Goal: Find specific page/section: Locate a particular part of the current website

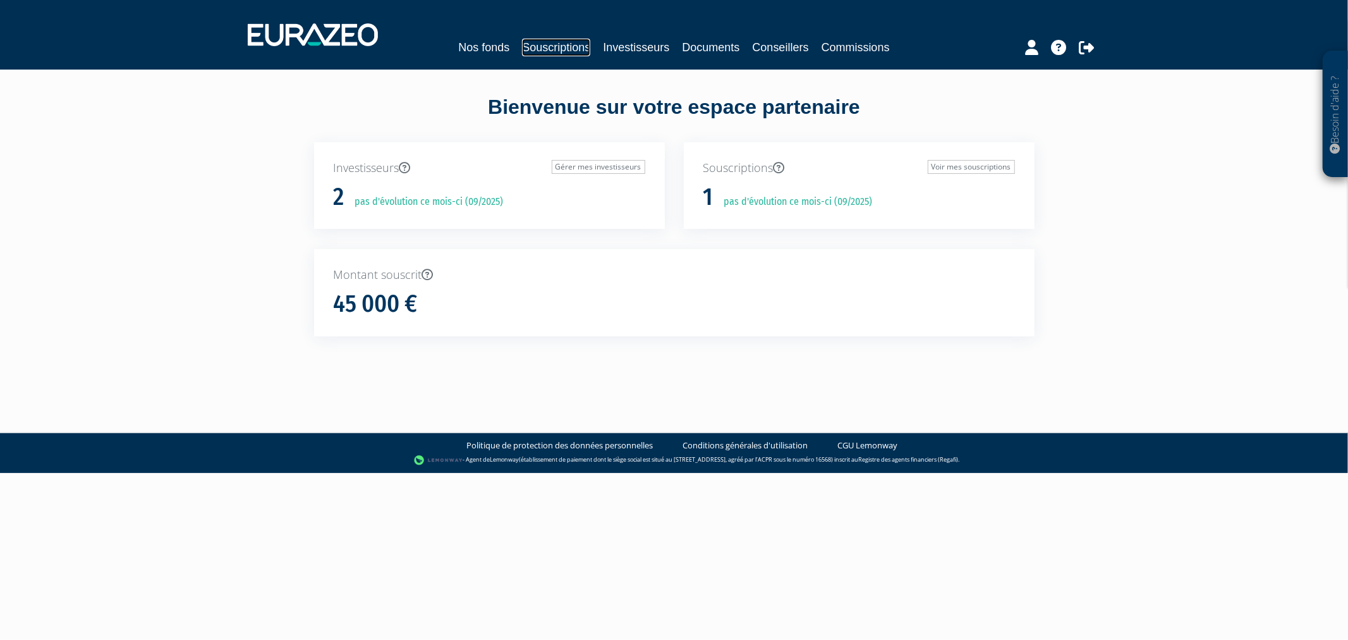
drag, startPoint x: 0, startPoint y: 0, endPoint x: 544, endPoint y: 45, distance: 545.5
click at [544, 45] on link "Souscriptions" at bounding box center [556, 48] width 68 height 18
click at [621, 30] on div "Nos fonds Souscriptions Investisseurs Documents Conseillers" at bounding box center [674, 34] width 872 height 47
click at [620, 49] on link "Souscriptions" at bounding box center [597, 48] width 68 height 18
click at [569, 46] on link "Souscriptions" at bounding box center [597, 48] width 68 height 18
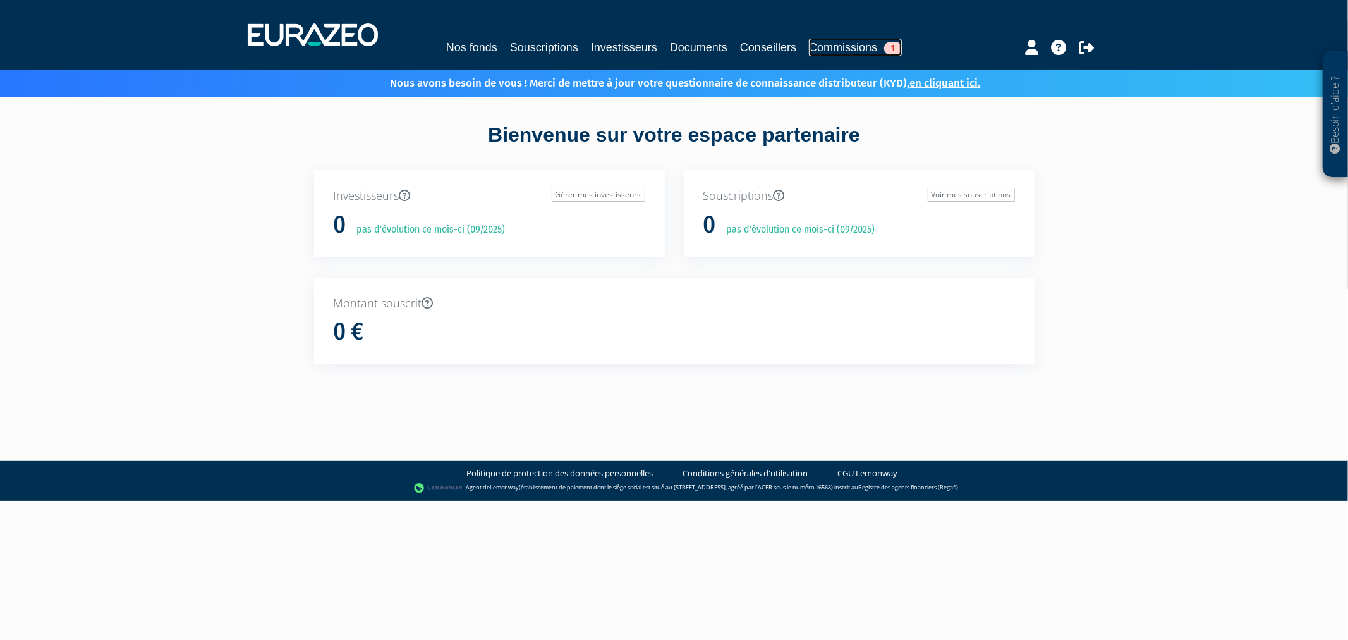
click at [841, 40] on link "Commissions 1" at bounding box center [855, 48] width 93 height 18
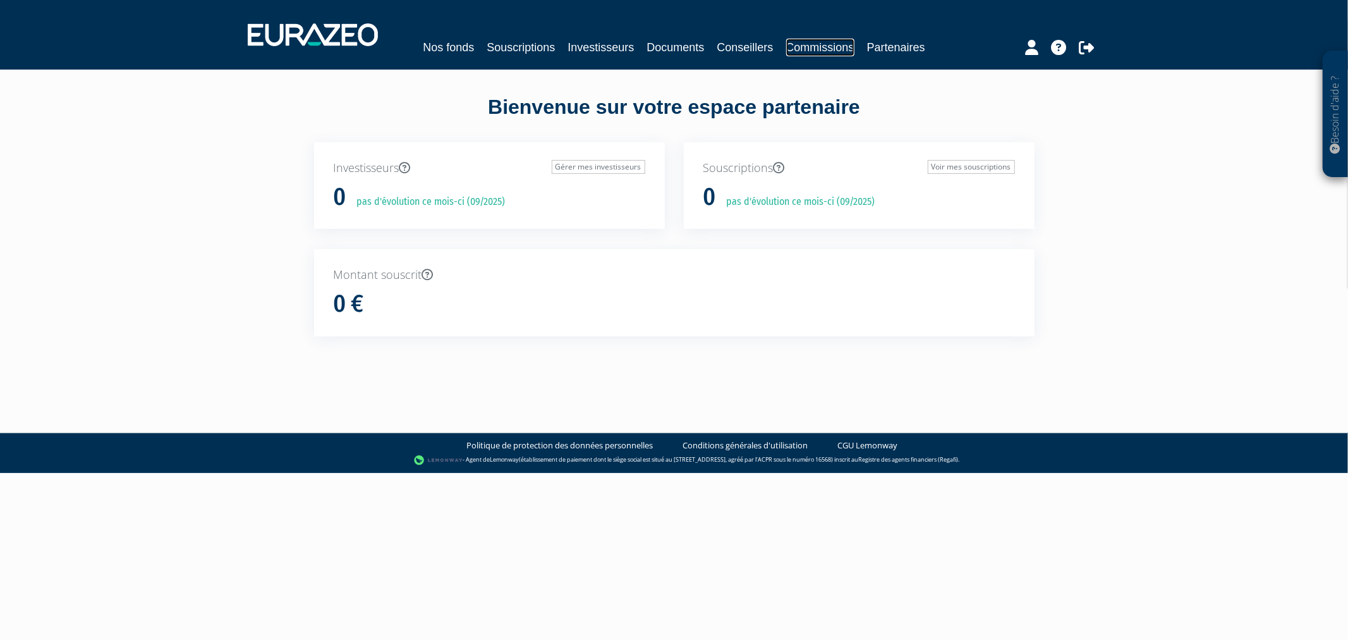
click at [855, 43] on link "Commissions" at bounding box center [820, 48] width 68 height 18
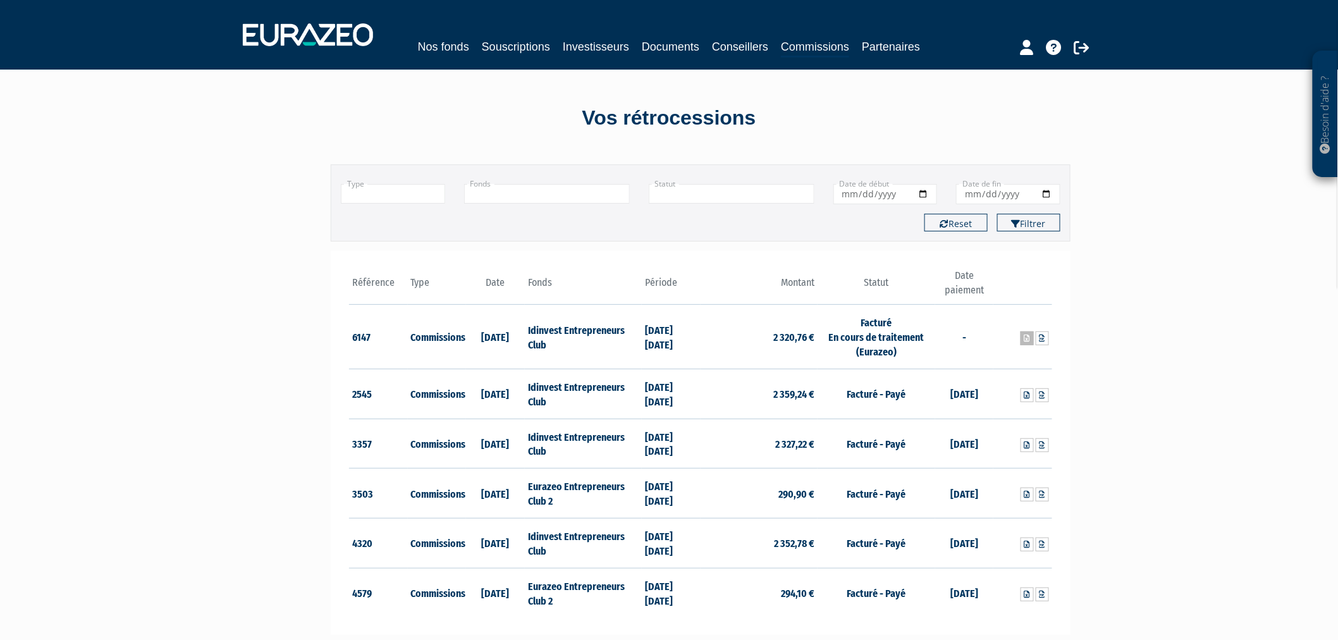
click at [1027, 342] on icon at bounding box center [1027, 338] width 6 height 8
